Goal: Task Accomplishment & Management: Manage account settings

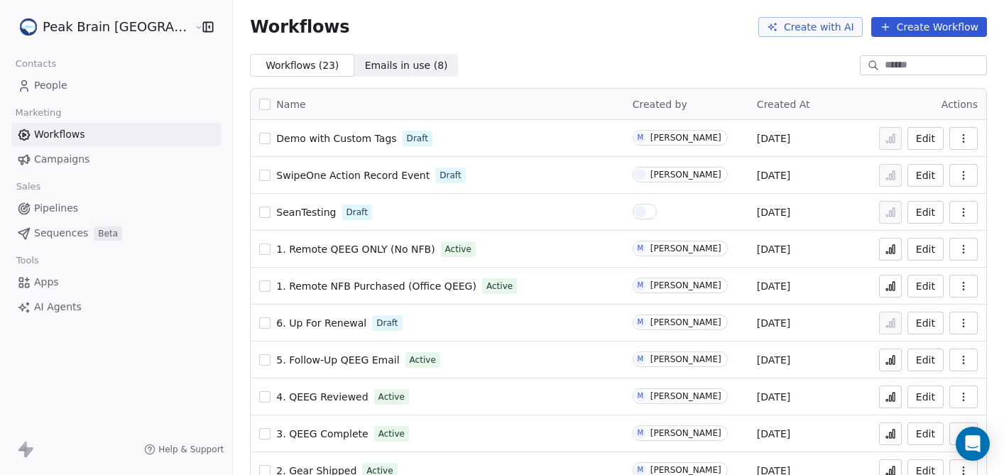
click at [51, 86] on span "People" at bounding box center [50, 85] width 33 height 15
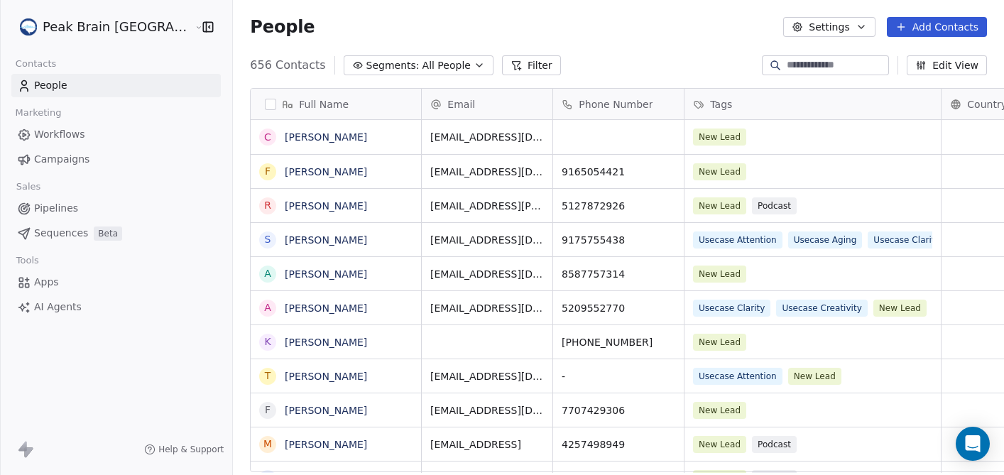
scroll to position [418, 812]
click at [923, 21] on button "Add Contacts" at bounding box center [937, 27] width 100 height 20
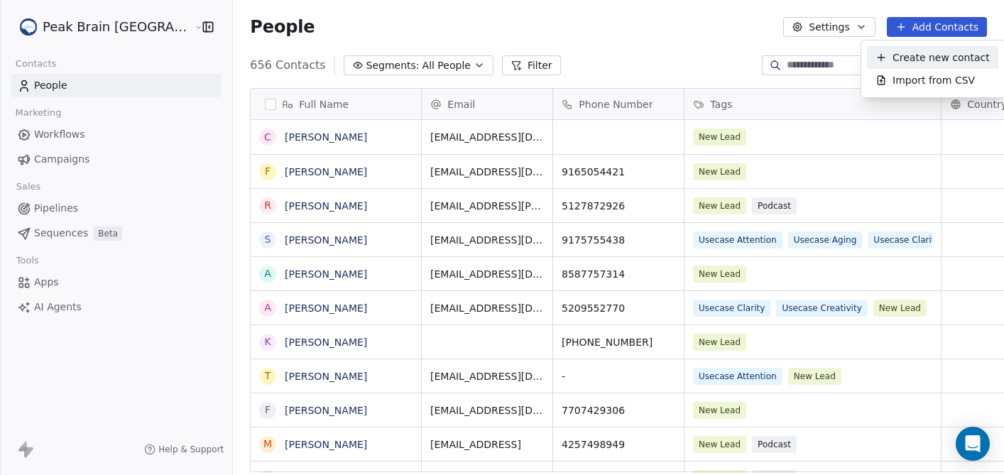
click at [909, 57] on span "Create new contact" at bounding box center [940, 57] width 97 height 15
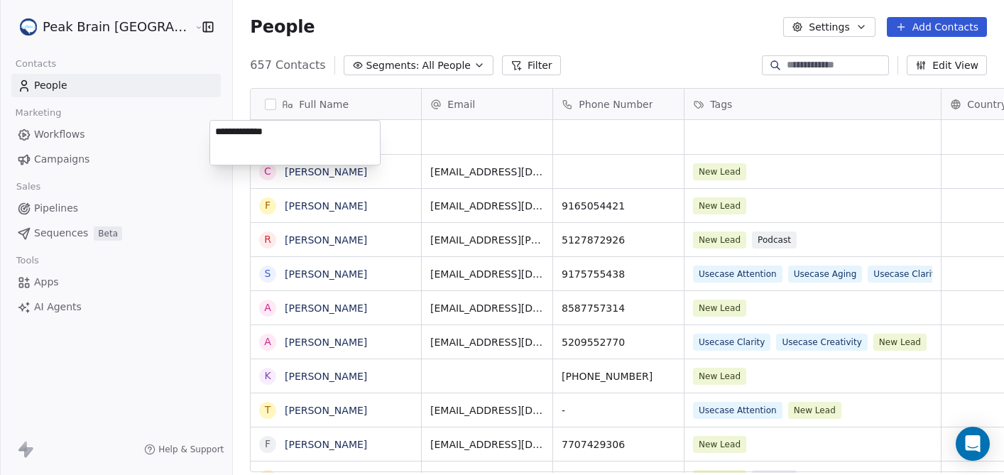
type textarea "**********"
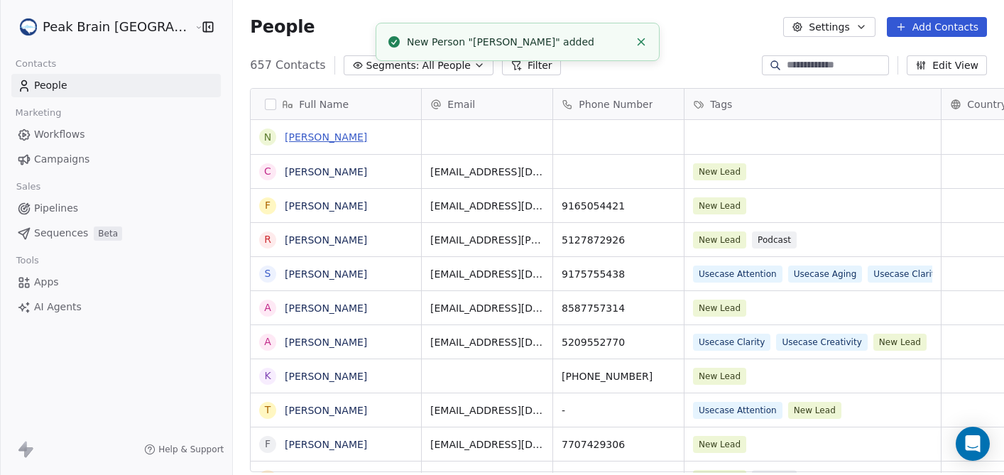
click at [286, 136] on link "[PERSON_NAME]" at bounding box center [326, 136] width 82 height 11
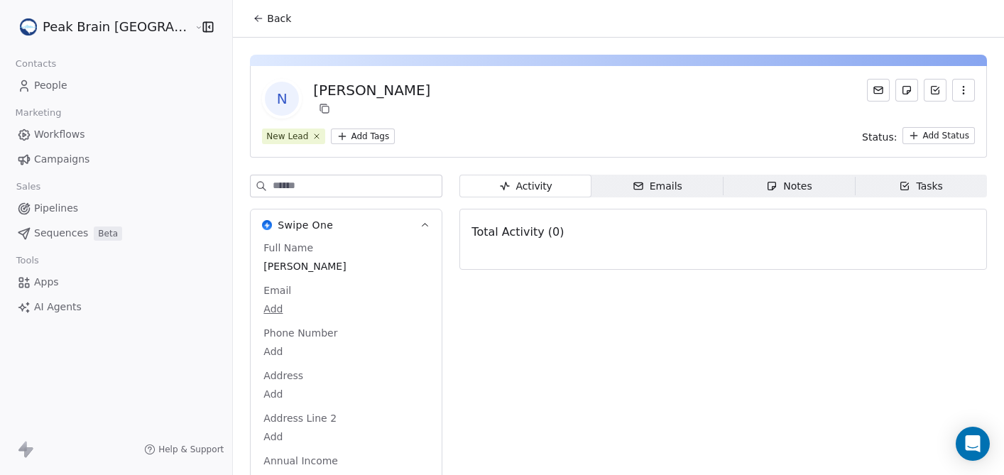
click at [235, 310] on html "Peak Brain [GEOGRAPHIC_DATA] Contacts People Marketing Workflows Campaigns Sale…" at bounding box center [502, 237] width 1004 height 475
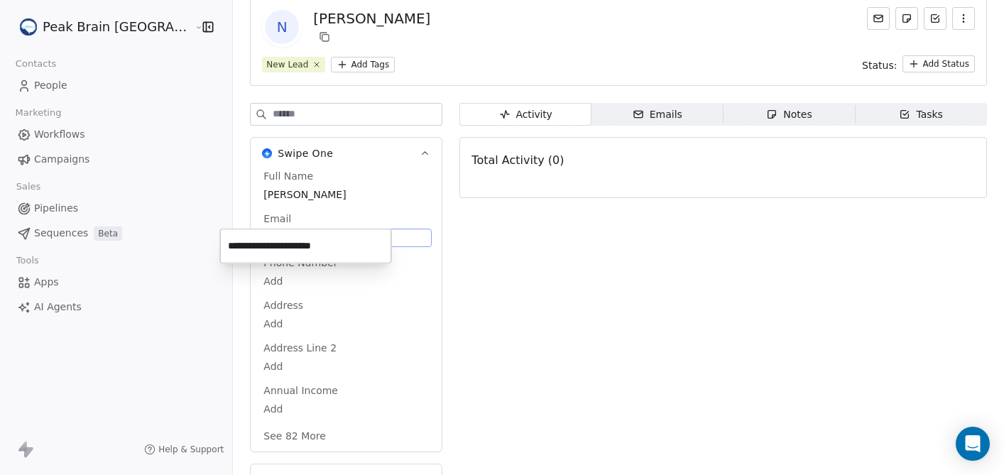
type input "**********"
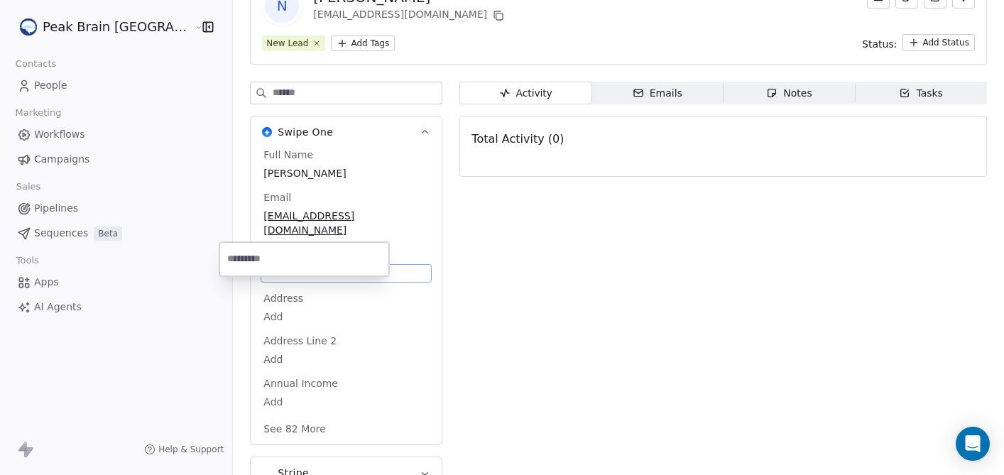
scroll to position [102, 0]
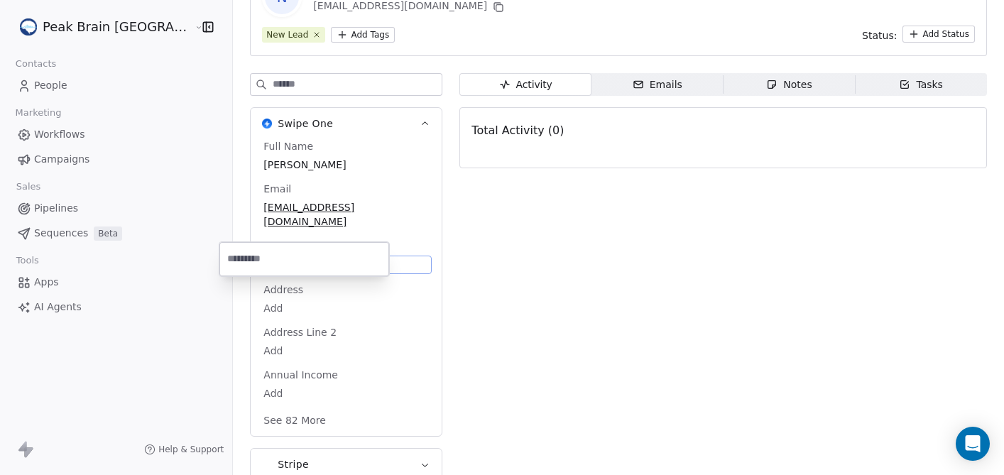
click at [234, 256] on body "Peak Brain [GEOGRAPHIC_DATA] Contacts People Marketing Workflows Campaigns Sale…" at bounding box center [502, 237] width 1004 height 475
type input "**********"
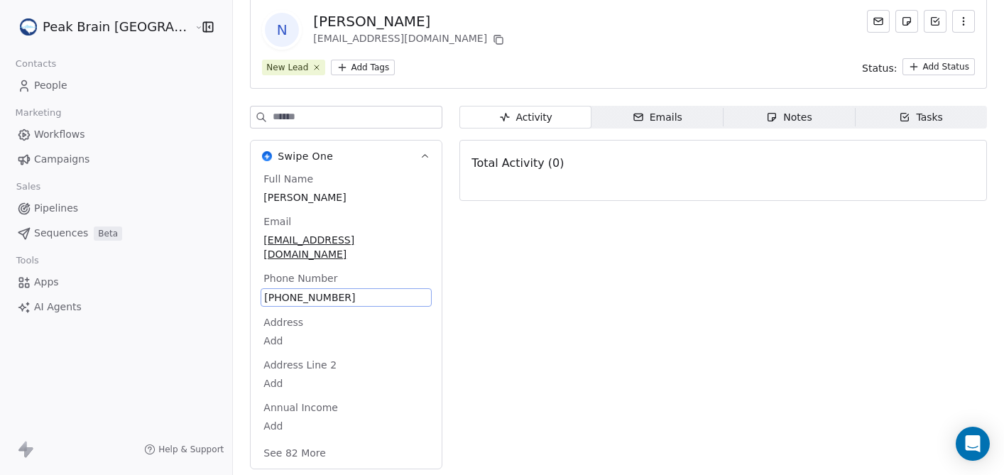
click at [311, 71] on html "Peak Brain [GEOGRAPHIC_DATA] Contacts People Marketing Workflows Campaigns Sale…" at bounding box center [502, 237] width 1004 height 475
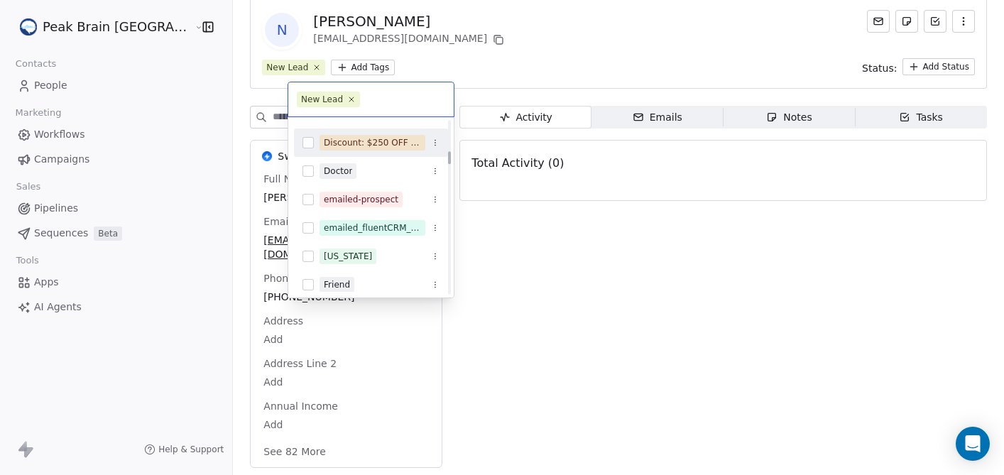
scroll to position [479, 0]
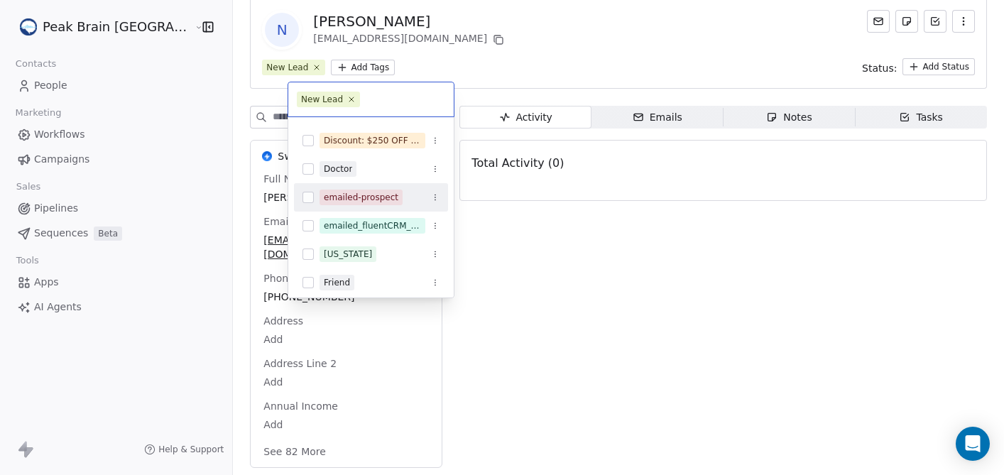
click at [309, 197] on button "Suggestions" at bounding box center [307, 197] width 11 height 11
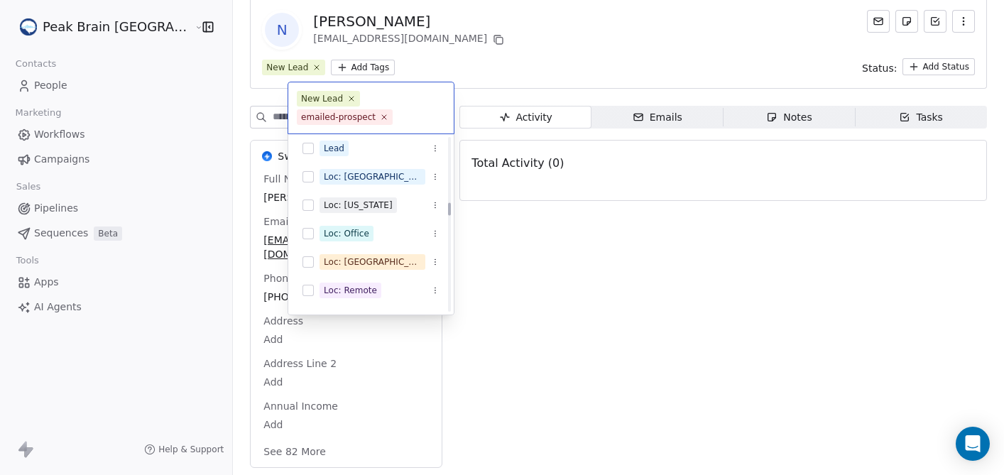
scroll to position [1011, 0]
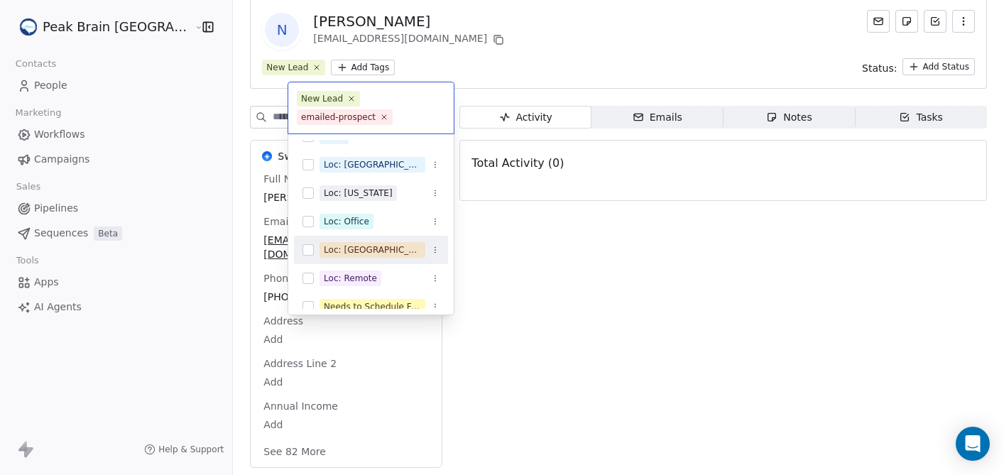
click at [309, 253] on button "Suggestions" at bounding box center [307, 249] width 11 height 11
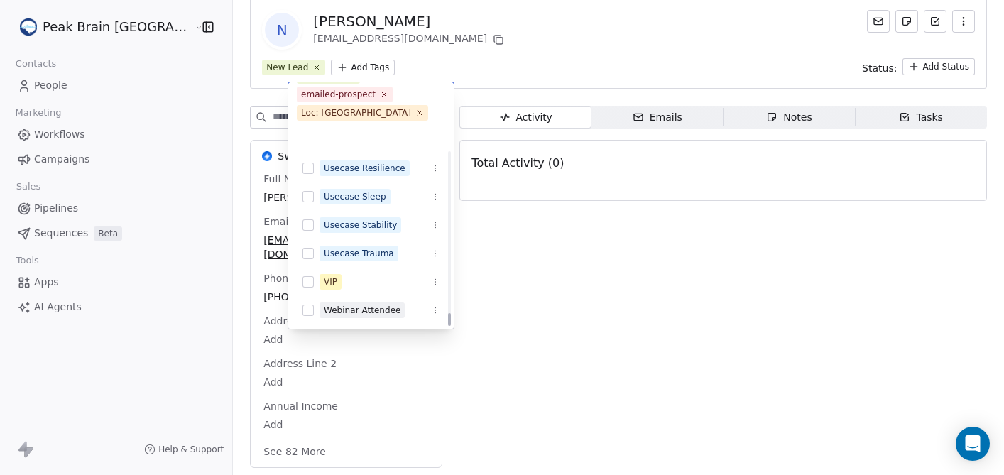
scroll to position [2471, 0]
click at [551, 56] on html "Peak Brain [GEOGRAPHIC_DATA] Contacts People Marketing Workflows Campaigns Sale…" at bounding box center [502, 237] width 1004 height 475
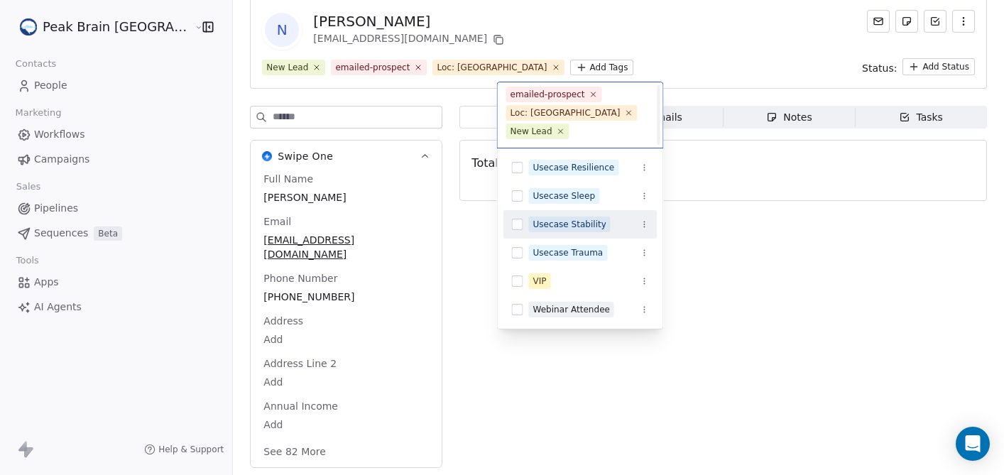
scroll to position [4, 0]
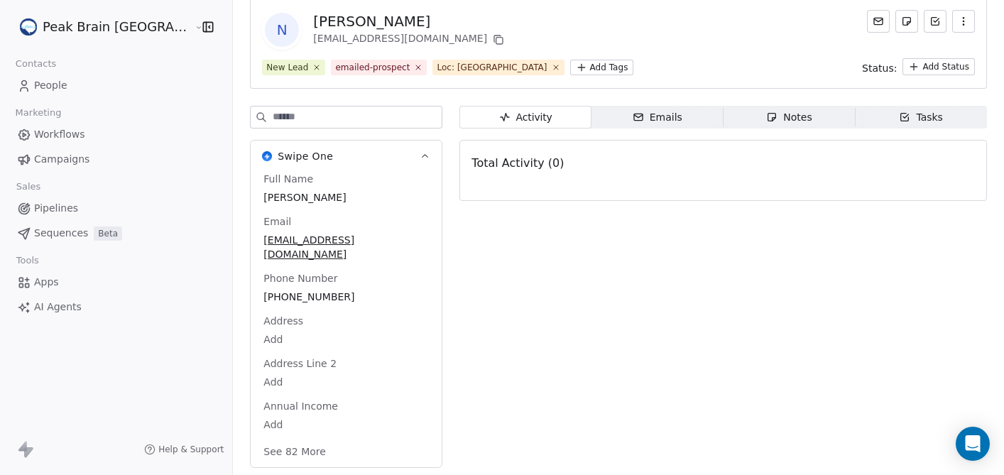
click at [769, 119] on div "Notes" at bounding box center [788, 117] width 45 height 15
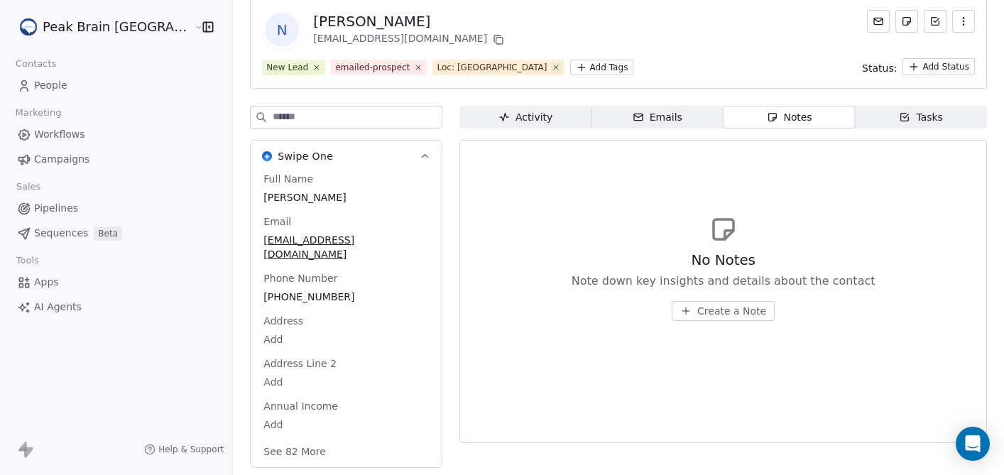
click at [697, 307] on span "Create a Note" at bounding box center [731, 311] width 69 height 14
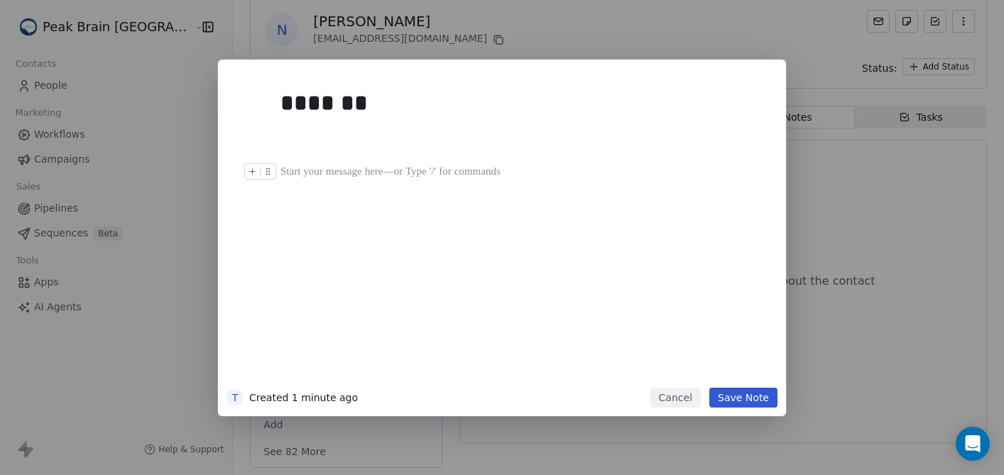
click at [329, 168] on div at bounding box center [523, 171] width 486 height 17
click at [383, 164] on div at bounding box center [523, 171] width 486 height 17
click at [268, 171] on icon at bounding box center [267, 171] width 9 height 9
click at [303, 168] on div at bounding box center [523, 171] width 486 height 17
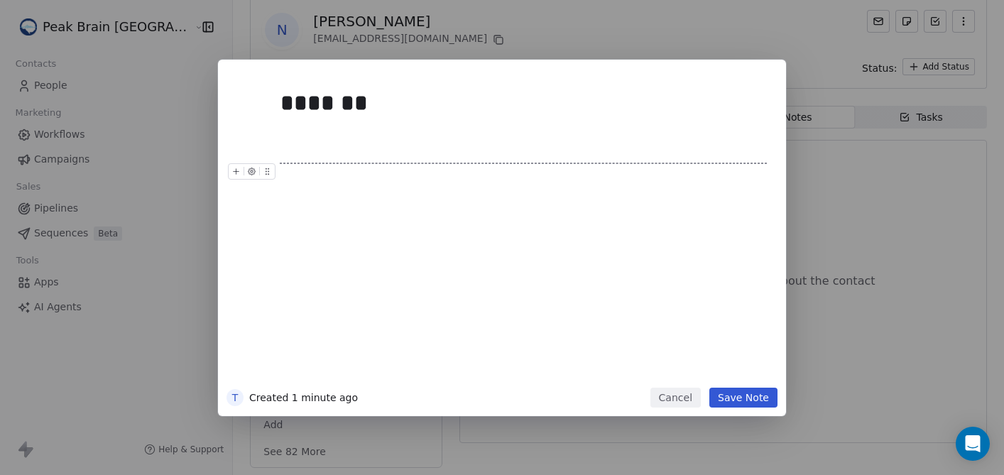
click at [490, 278] on div "*******" at bounding box center [523, 231] width 486 height 302
click at [437, 207] on div "*******" at bounding box center [523, 231] width 486 height 302
click at [679, 395] on button "Cancel" at bounding box center [675, 398] width 50 height 20
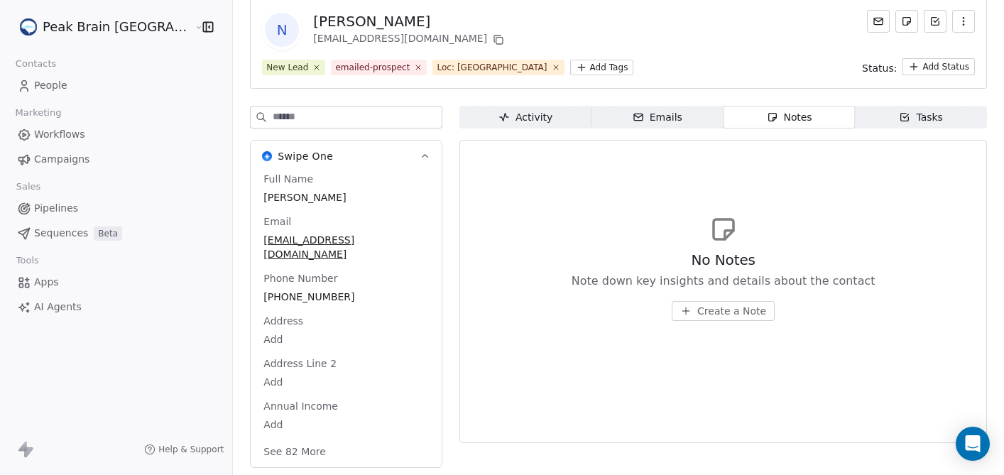
click at [697, 306] on span "Create a Note" at bounding box center [731, 311] width 69 height 14
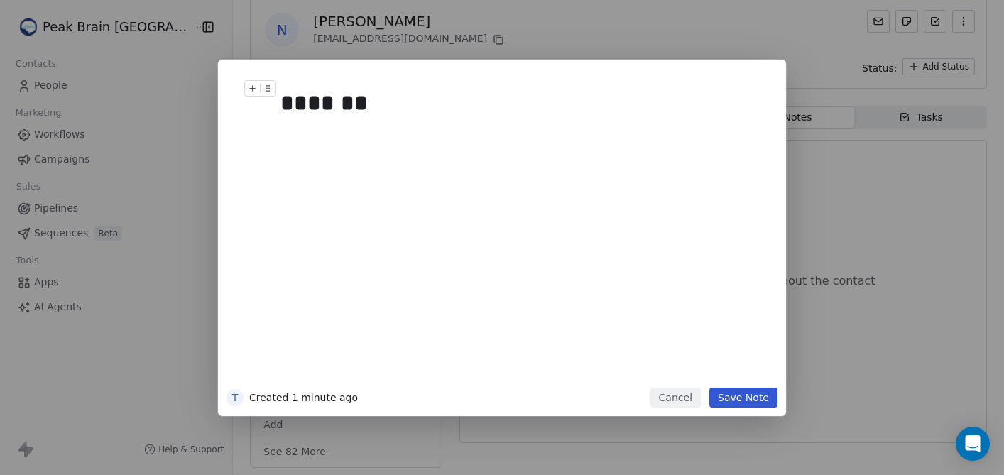
click at [383, 118] on div "*******" at bounding box center [523, 120] width 486 height 68
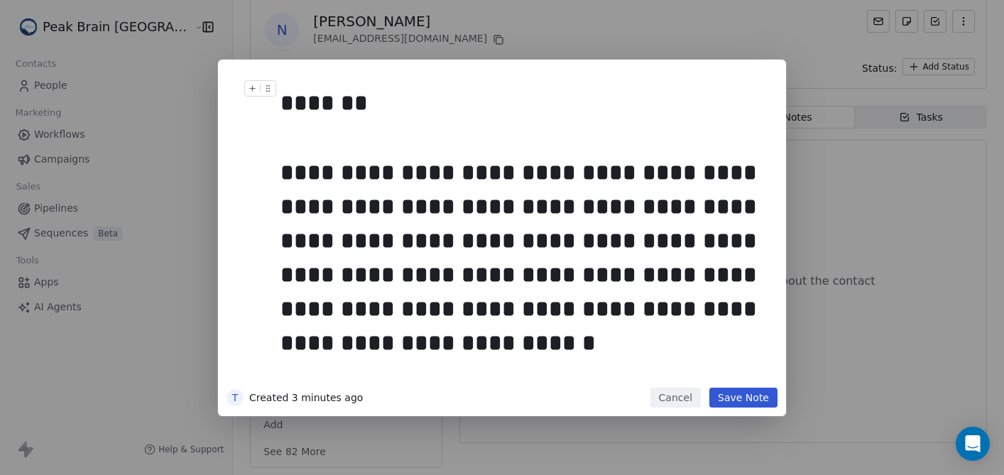
scroll to position [6, 0]
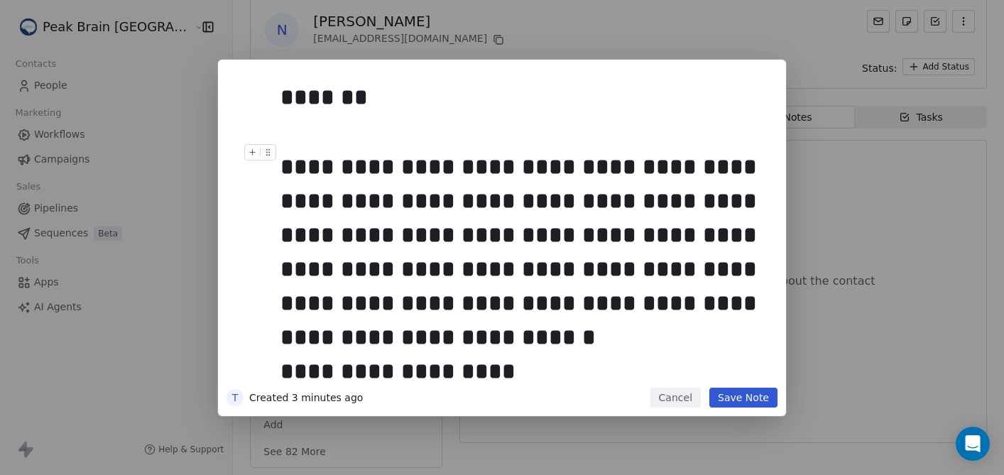
click at [742, 393] on button "Save Note" at bounding box center [743, 398] width 68 height 20
